Goal: Find specific page/section: Find specific page/section

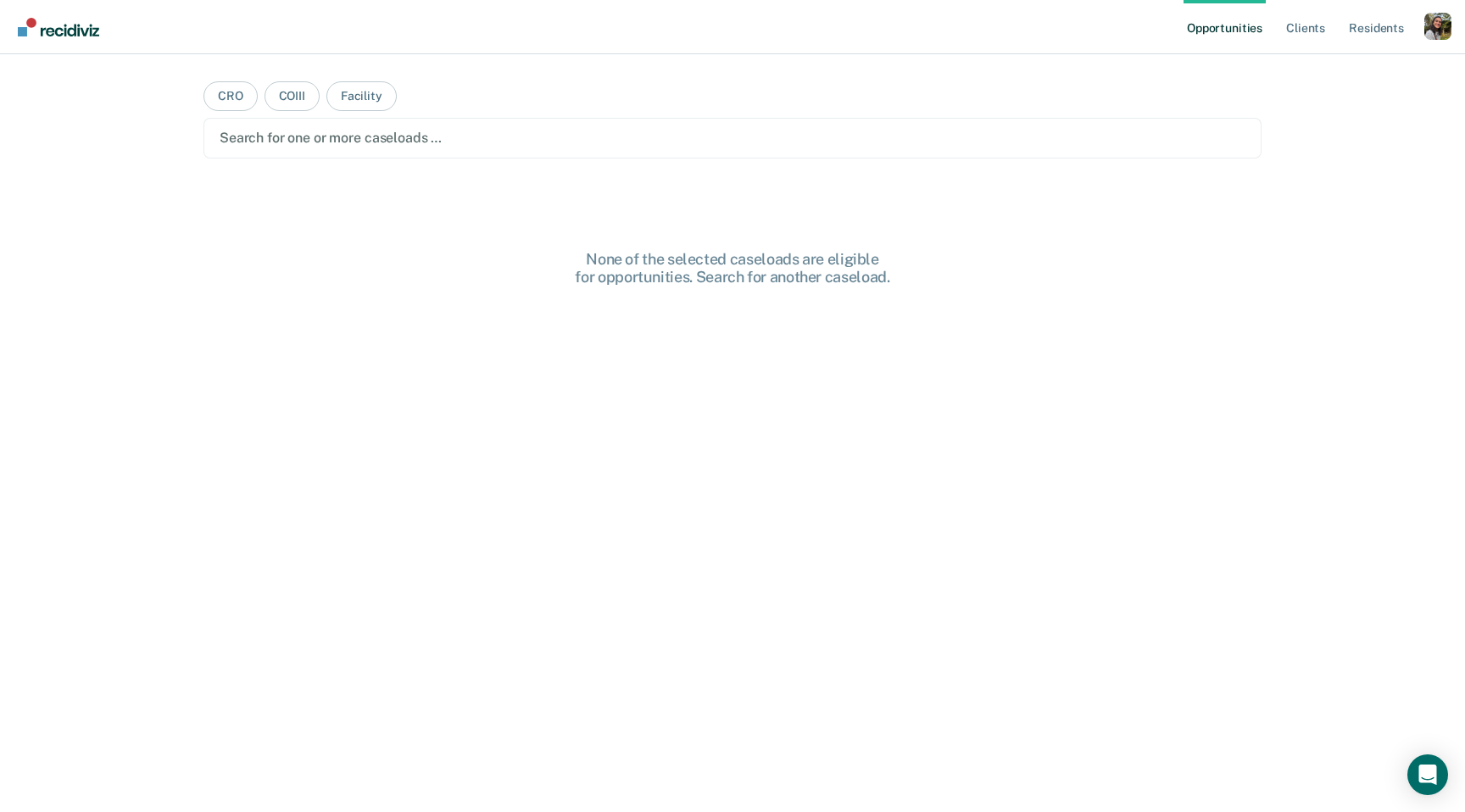
click at [938, 140] on div at bounding box center [733, 137] width 1027 height 19
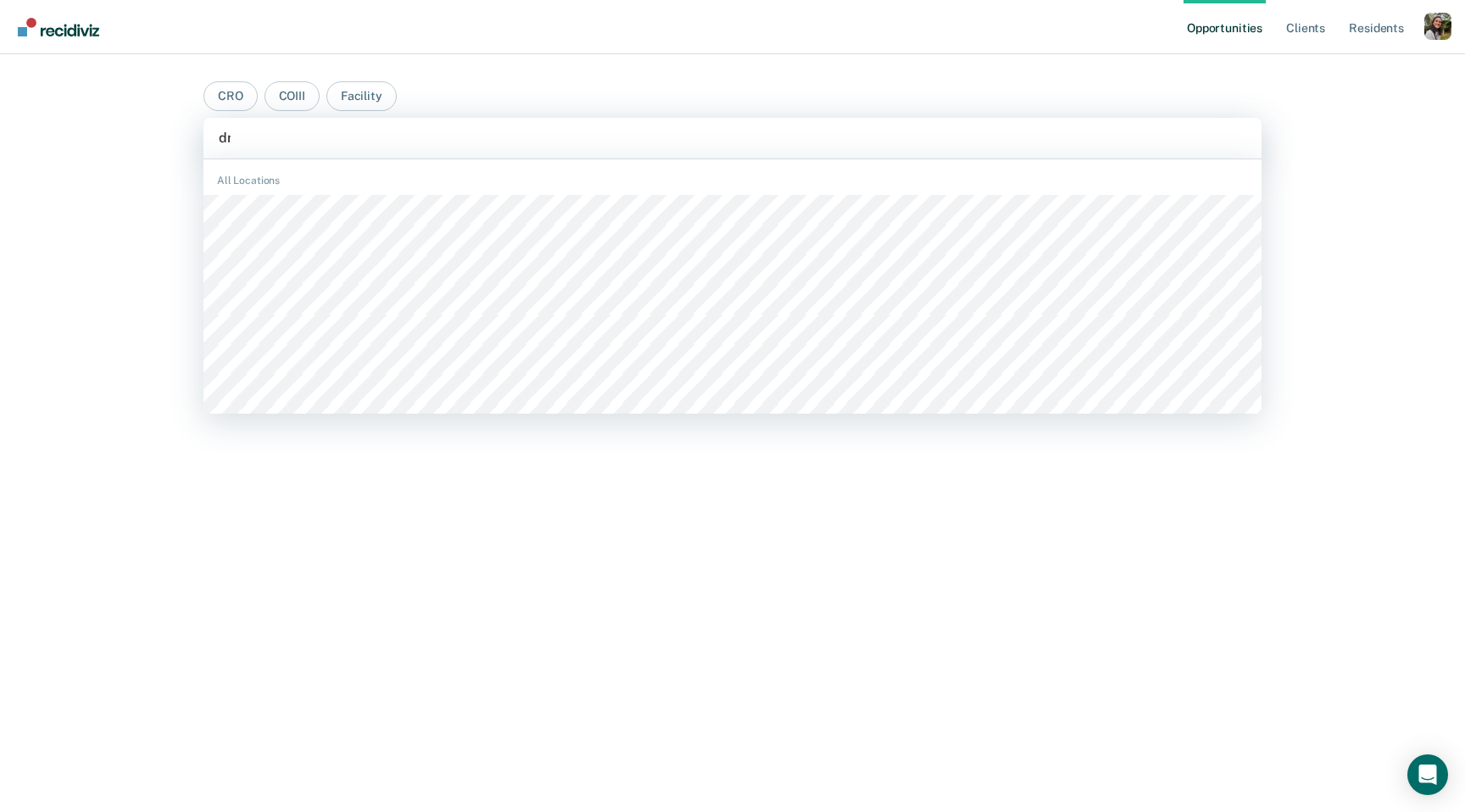
type input "drew"
type input "johnson"
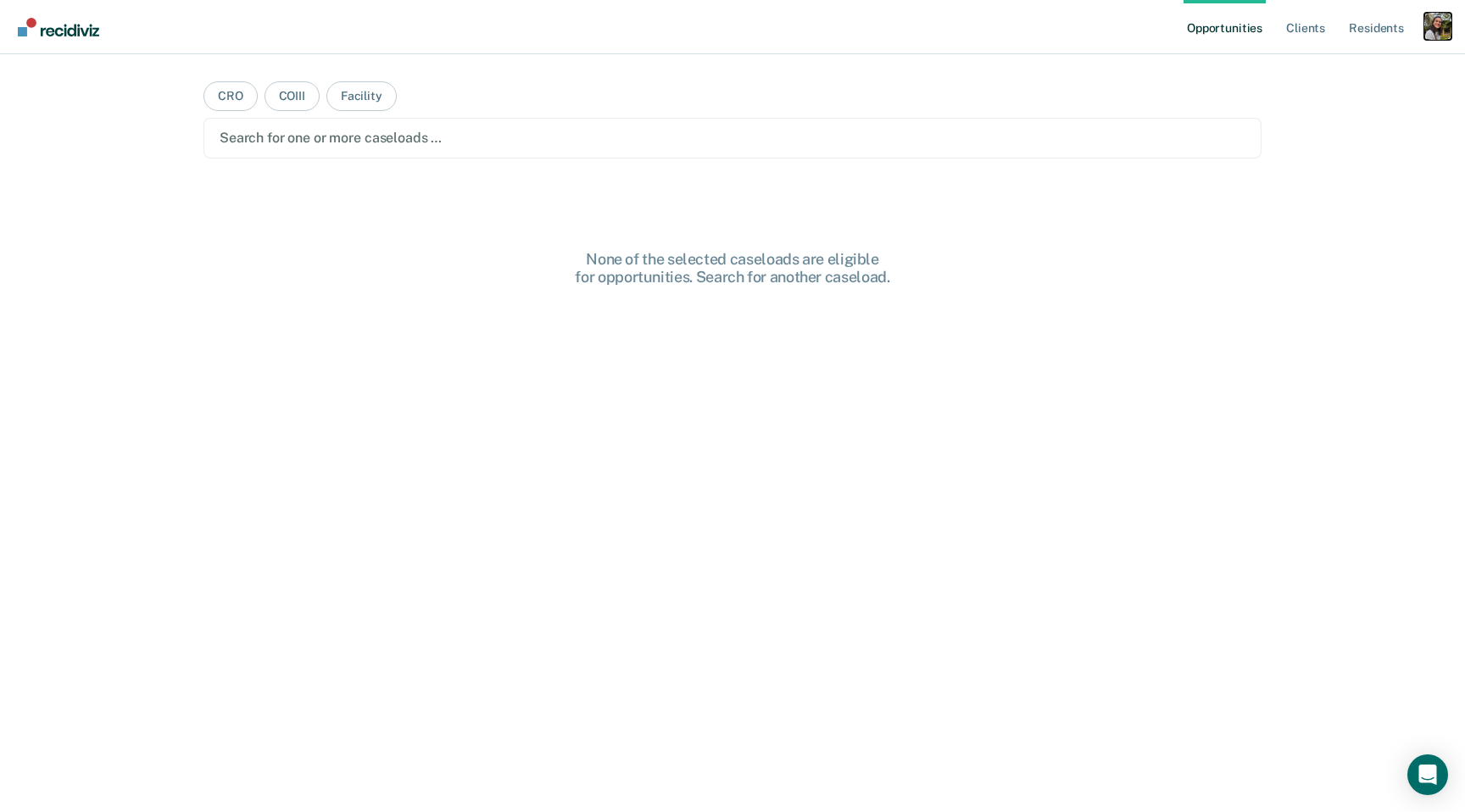
click at [1439, 30] on div "Profile dropdown button" at bounding box center [1439, 26] width 27 height 27
click at [1324, 68] on link "Profile" at bounding box center [1370, 69] width 137 height 15
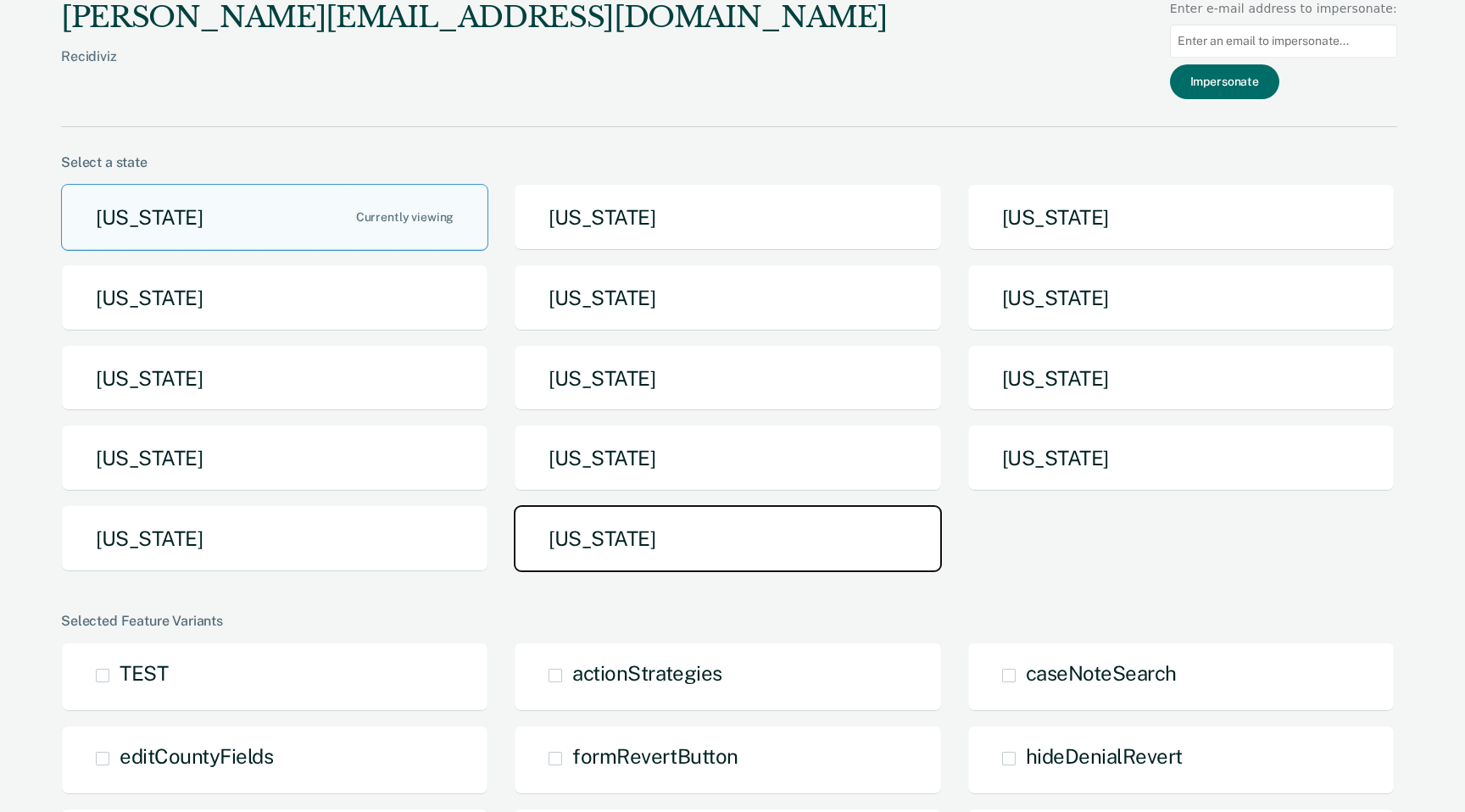
click at [785, 509] on button "Utah" at bounding box center [727, 538] width 428 height 67
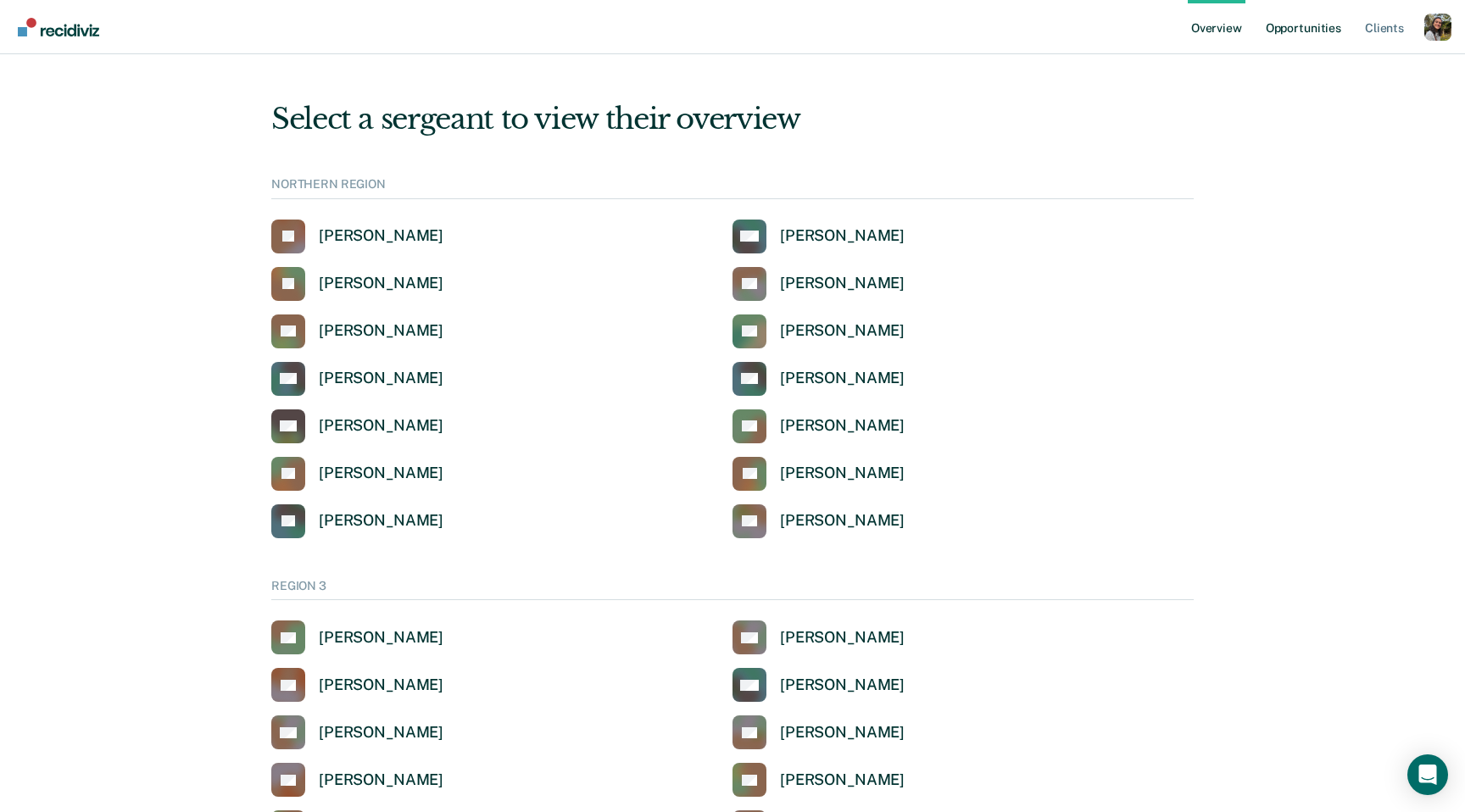
click at [1317, 20] on link "Opportunities" at bounding box center [1304, 27] width 82 height 55
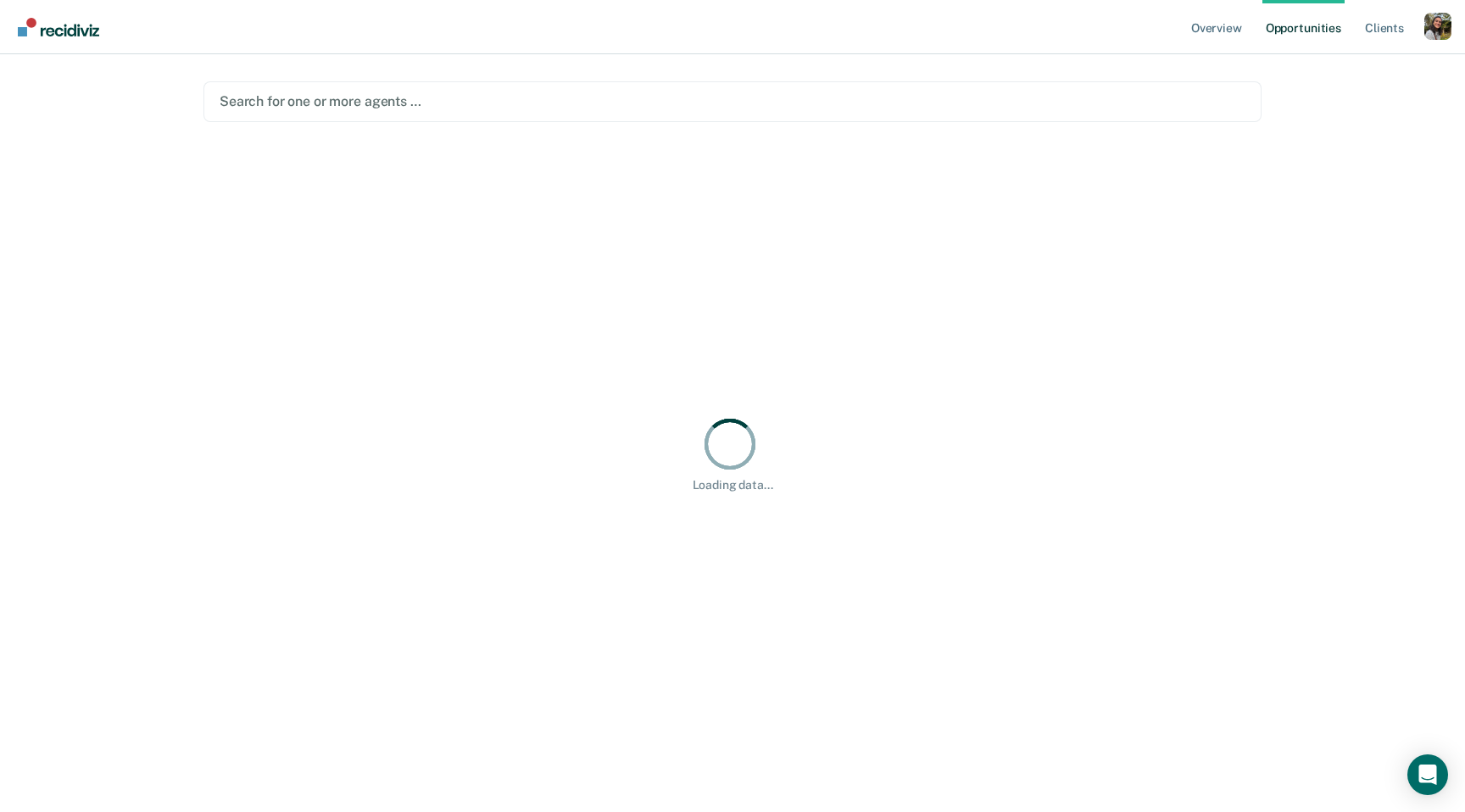
click at [617, 99] on div at bounding box center [733, 100] width 1027 height 19
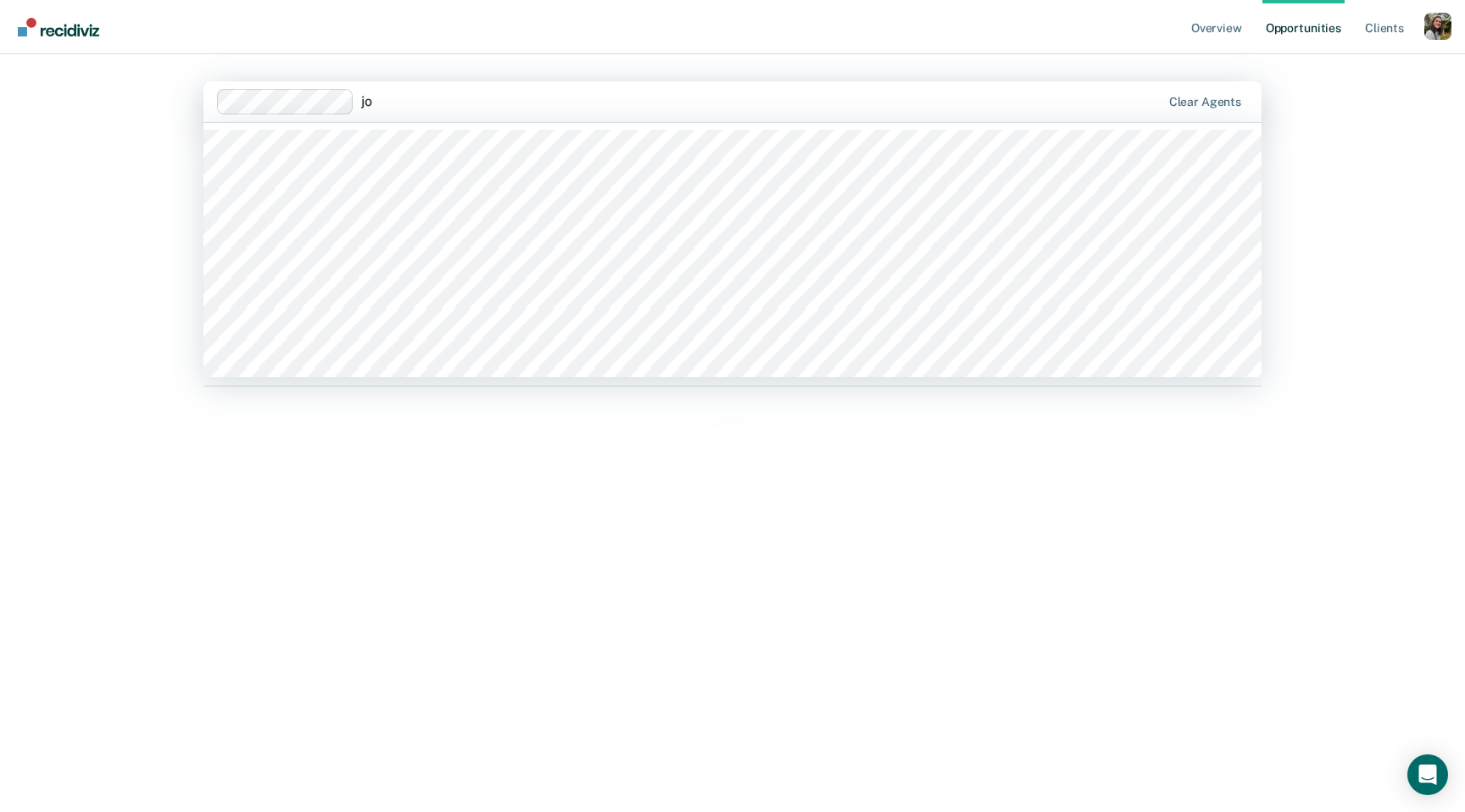
type input "j"
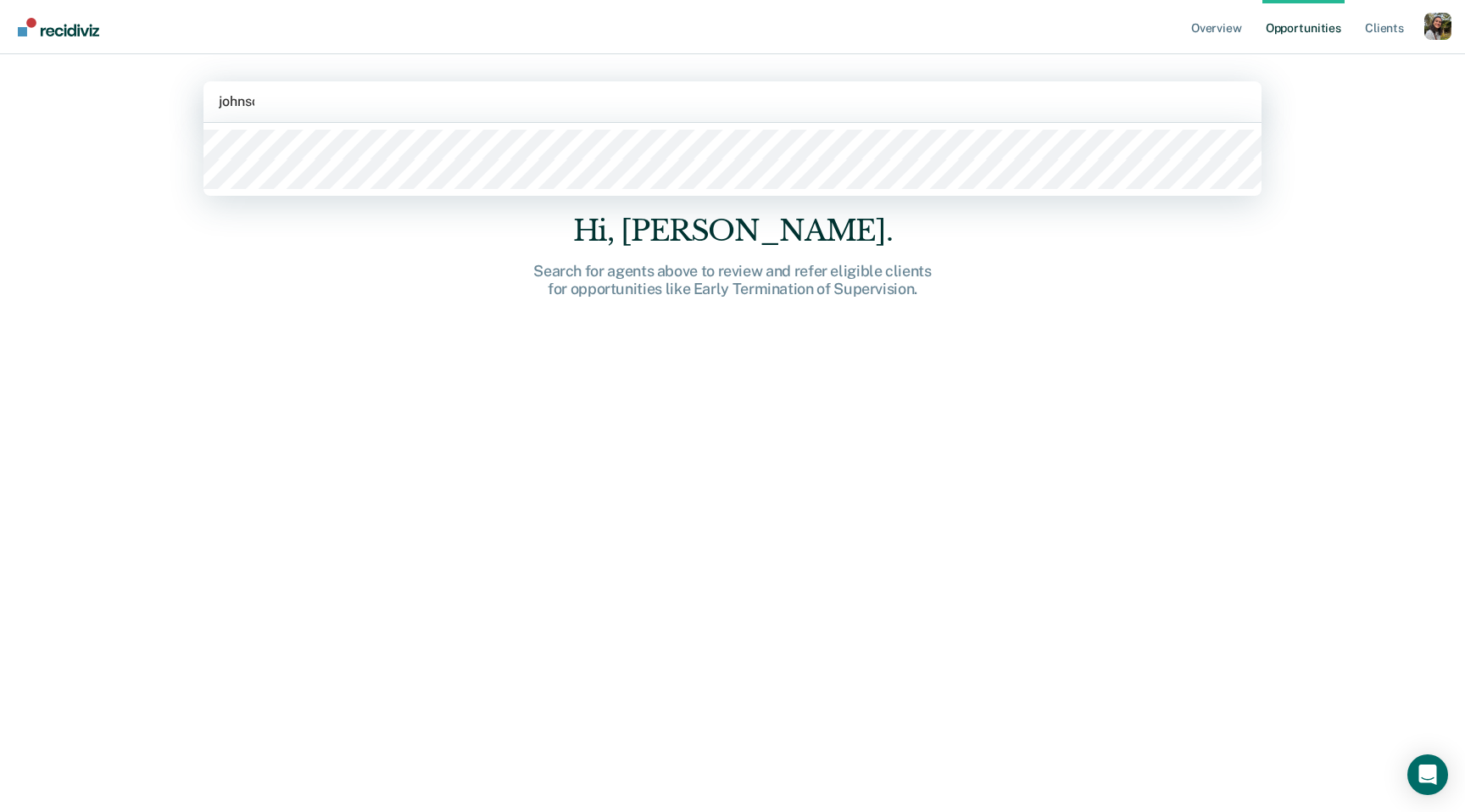
type input "johnson"
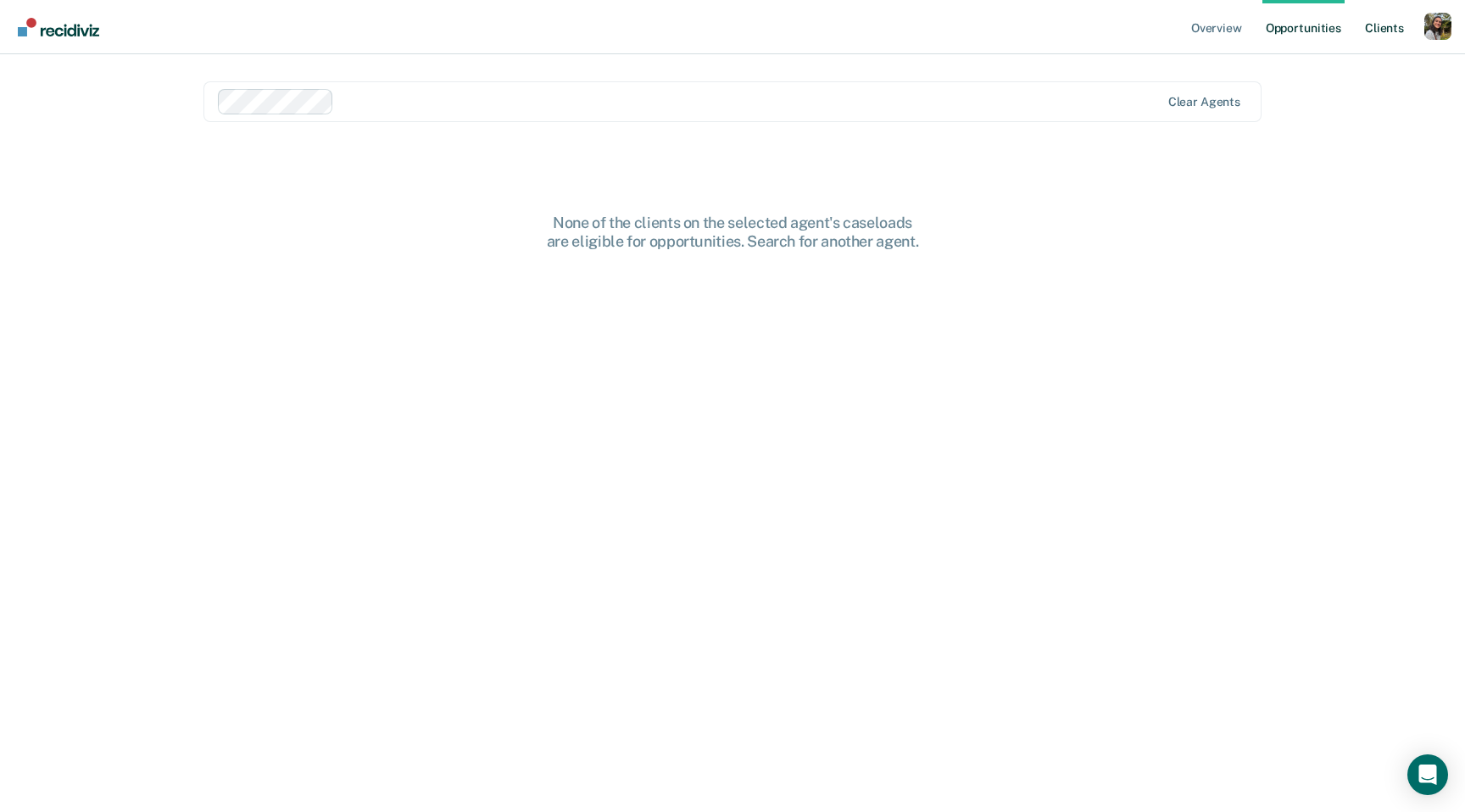
click at [1377, 31] on link "Client s" at bounding box center [1385, 27] width 46 height 55
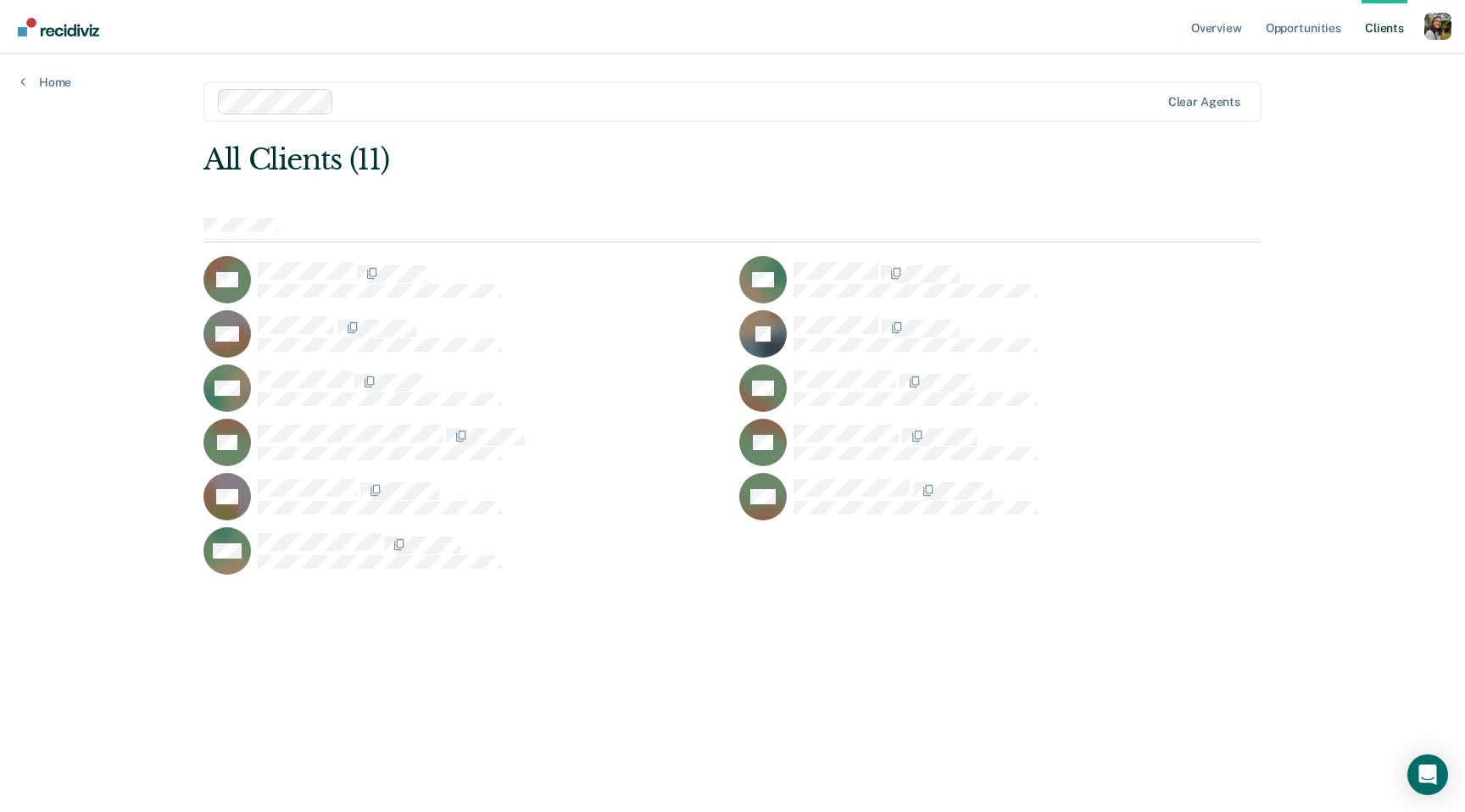
click at [777, 139] on main "Clear agents All Clients (11) SA AC HH VI CM AO BP BP KS MS MW" at bounding box center [733, 413] width 1099 height 717
click at [1091, 601] on main "Clear agents All Clients (11) SA AC HH VI CM AO BP BP KS MS MW" at bounding box center [733, 413] width 1099 height 717
click at [530, 112] on div at bounding box center [689, 102] width 944 height 26
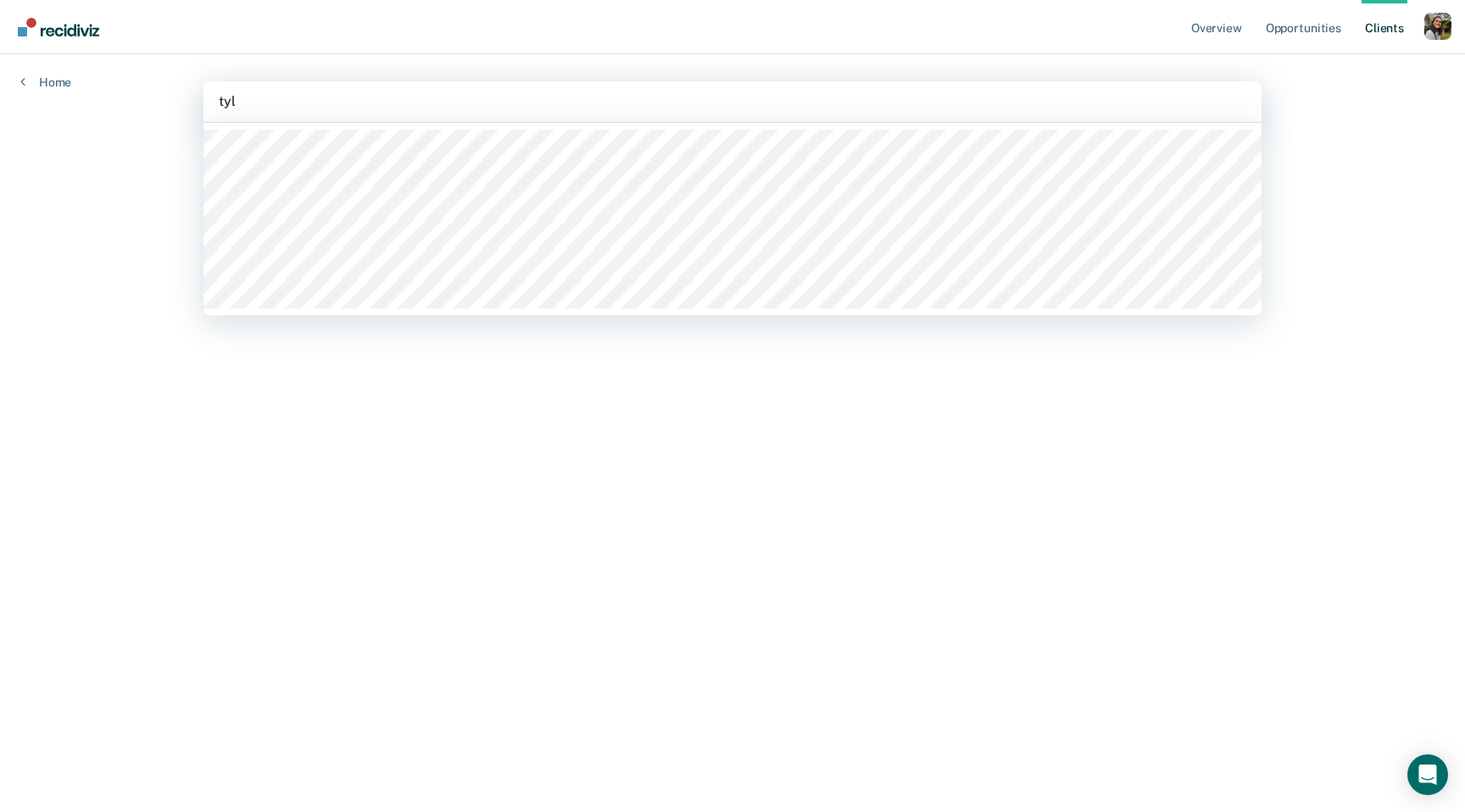
type input "tyler"
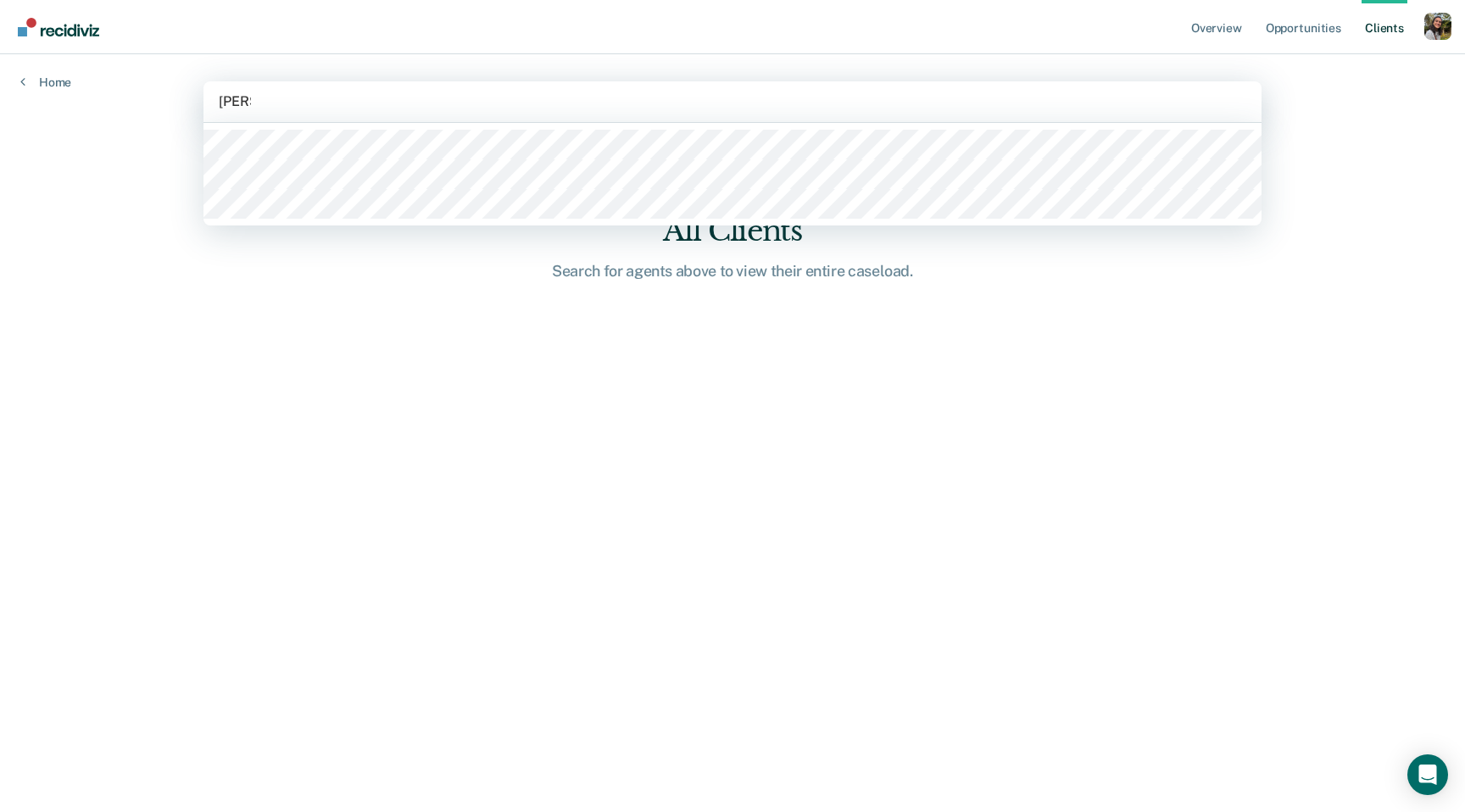
click at [511, 139] on div at bounding box center [732, 174] width 1058 height 103
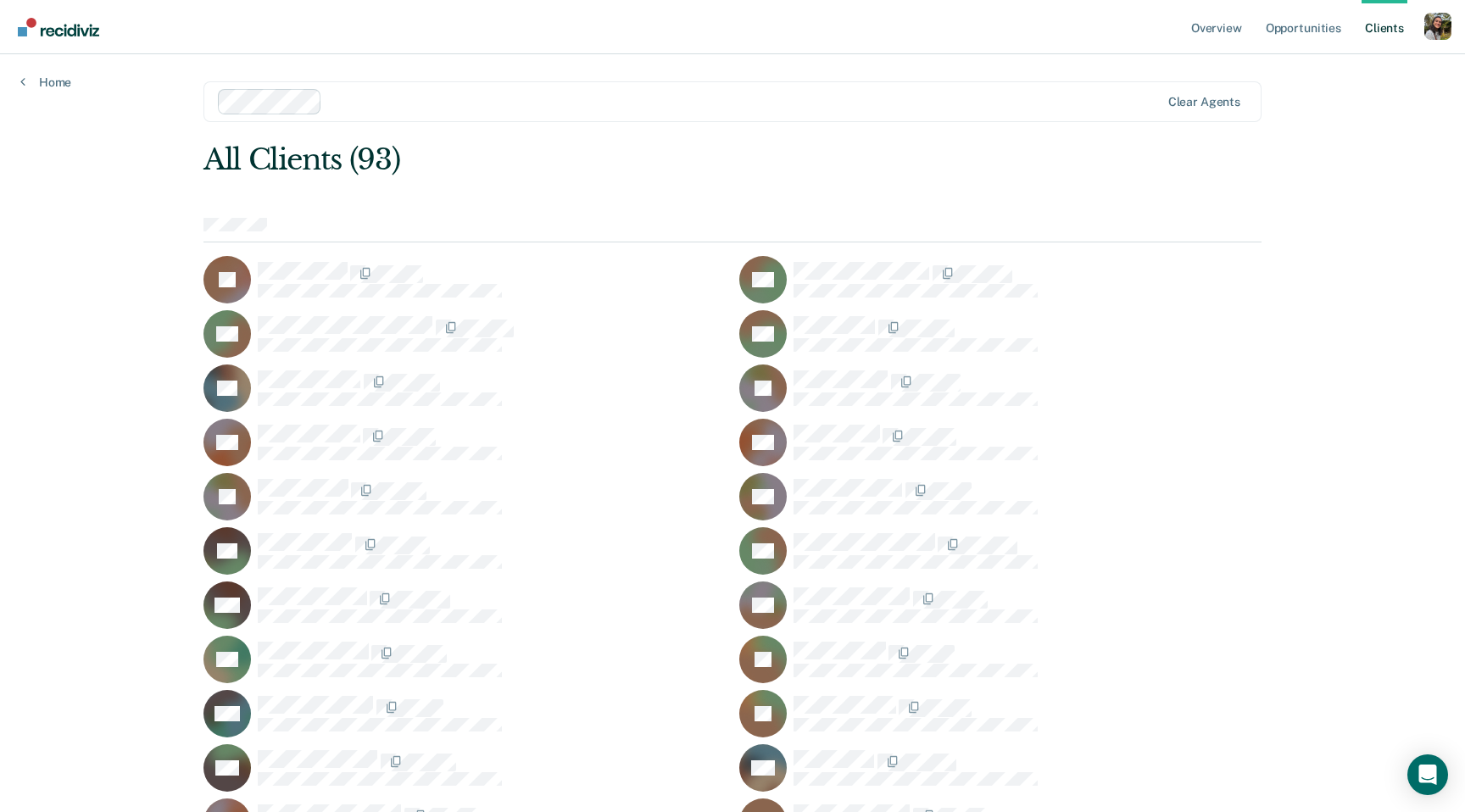
scroll to position [2051, 0]
